Goal: Check status: Check status

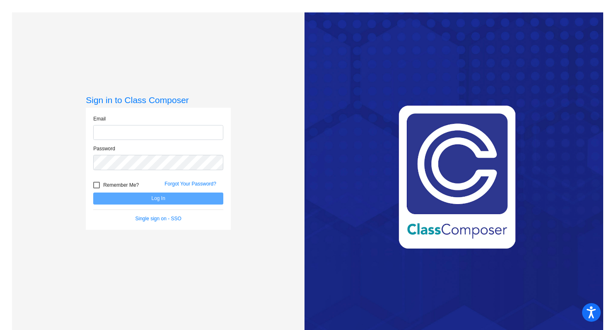
type input "[EMAIL_ADDRESS][DOMAIN_NAME]"
click at [167, 196] on button "Log In" at bounding box center [158, 199] width 130 height 12
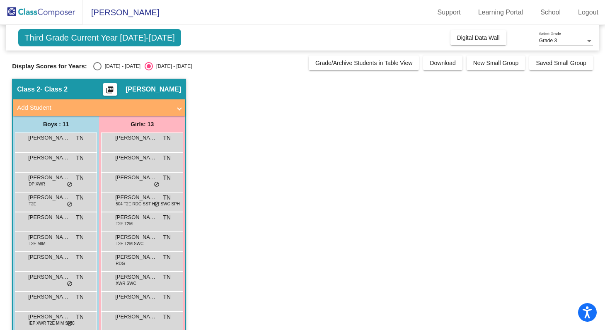
click at [96, 65] on div "Select an option" at bounding box center [97, 66] width 8 height 8
click at [97, 70] on input "[DATE] - [DATE]" at bounding box center [97, 70] width 0 height 0
radio input "true"
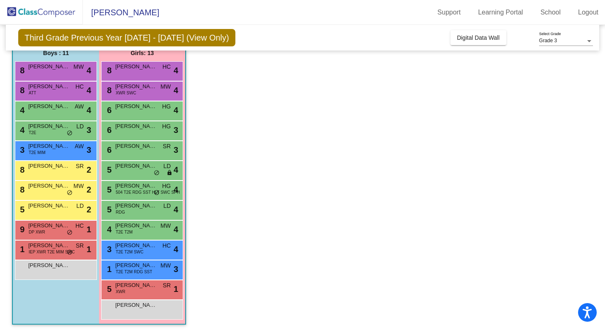
scroll to position [74, 0]
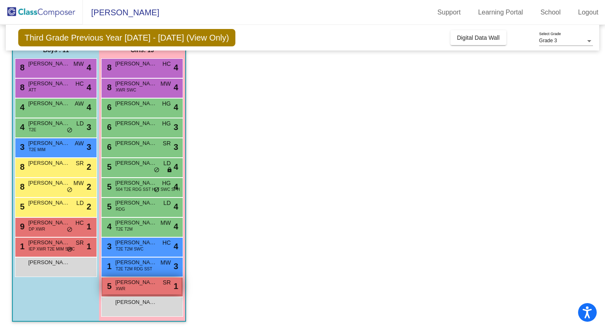
click at [137, 292] on div "5 [PERSON_NAME] XWR SR lock do_not_disturb_alt 1" at bounding box center [141, 286] width 79 height 17
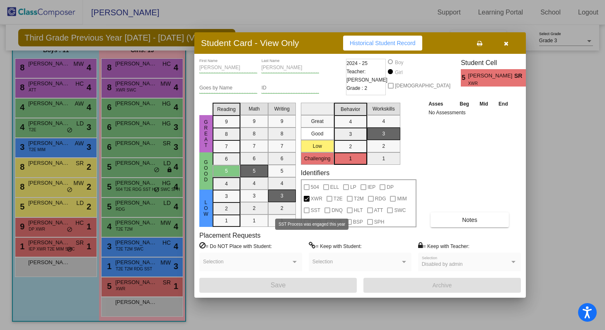
scroll to position [0, 0]
click at [393, 39] on button "Historical Student Record" at bounding box center [382, 43] width 79 height 15
click at [506, 41] on icon "button" at bounding box center [506, 44] width 5 height 6
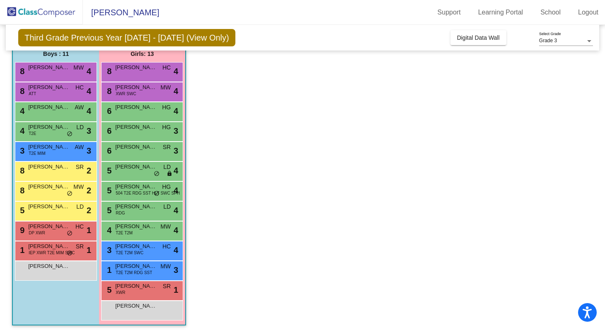
scroll to position [74, 0]
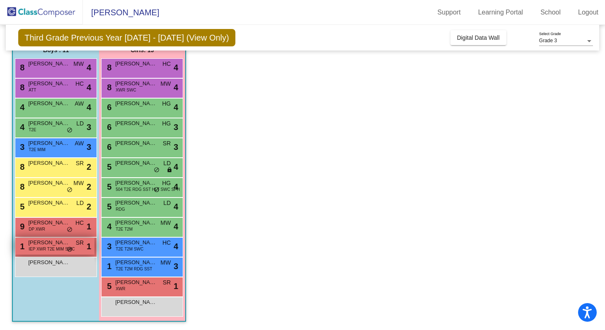
click at [62, 248] on span "IEP XWR T2E MIM SWC" at bounding box center [52, 249] width 46 height 6
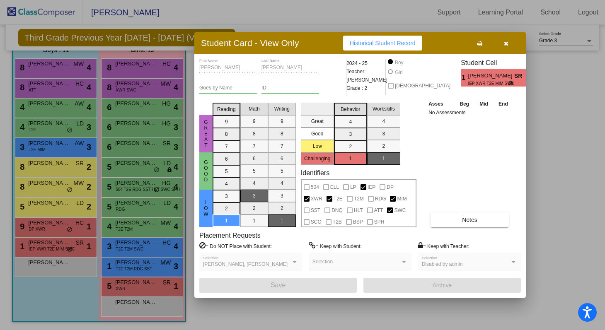
click at [376, 39] on button "Historical Student Record" at bounding box center [382, 43] width 79 height 15
click at [501, 45] on button "button" at bounding box center [505, 43] width 27 height 15
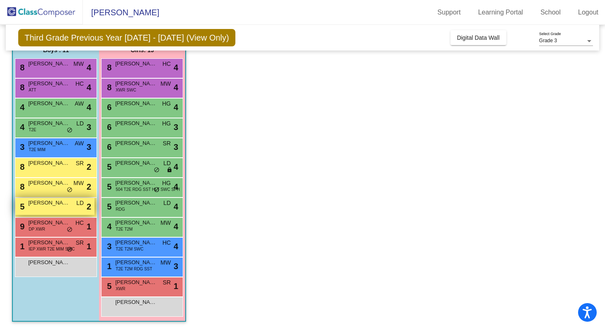
click at [56, 209] on div "5 [PERSON_NAME] lock do_not_disturb_alt 2" at bounding box center [54, 206] width 79 height 17
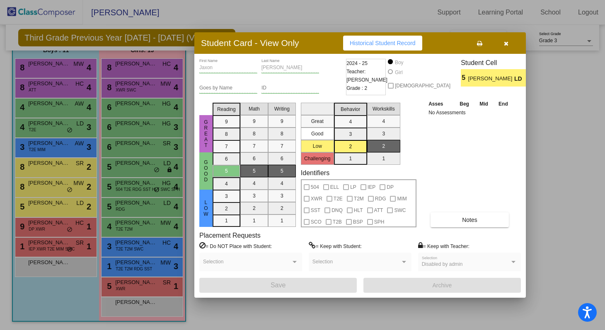
click at [391, 42] on span "Historical Student Record" at bounding box center [383, 43] width 66 height 7
click at [507, 44] on icon "button" at bounding box center [506, 44] width 5 height 6
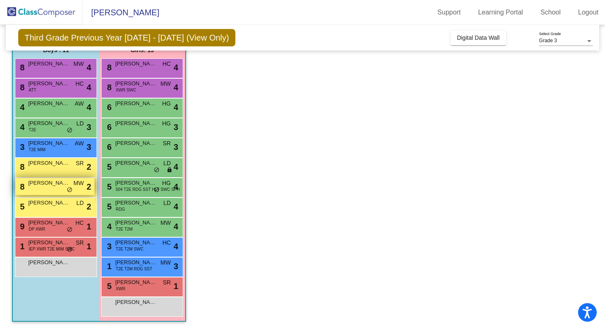
click at [55, 186] on span "[PERSON_NAME] [PERSON_NAME]" at bounding box center [48, 183] width 41 height 8
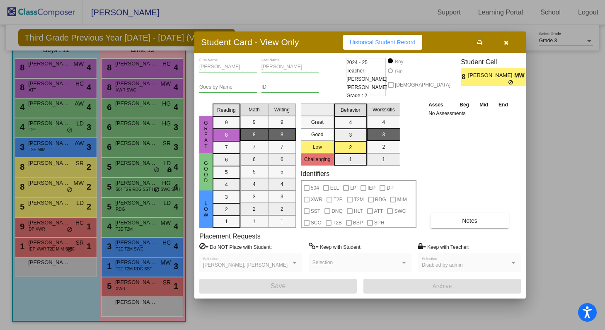
click at [392, 46] on span "Historical Student Record" at bounding box center [383, 42] width 66 height 7
click at [505, 42] on icon "button" at bounding box center [506, 43] width 5 height 6
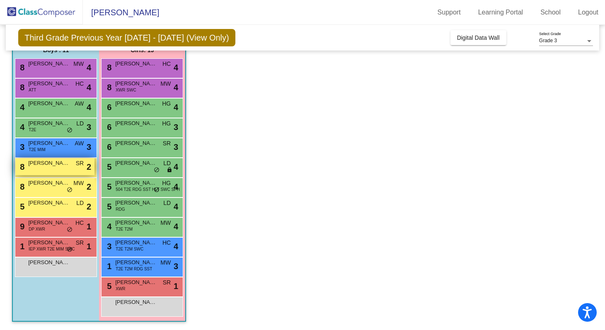
click at [56, 163] on span "[PERSON_NAME]" at bounding box center [48, 163] width 41 height 8
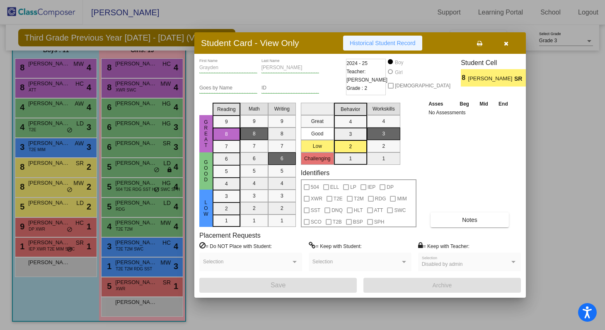
click at [398, 47] on button "Historical Student Record" at bounding box center [382, 43] width 79 height 15
click at [506, 41] on icon "button" at bounding box center [506, 44] width 5 height 6
